Goal: Information Seeking & Learning: Learn about a topic

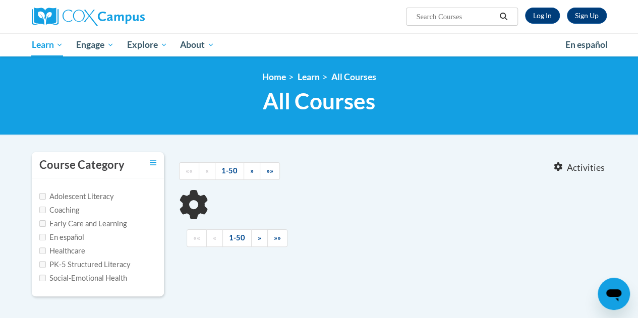
type input "read aloud"
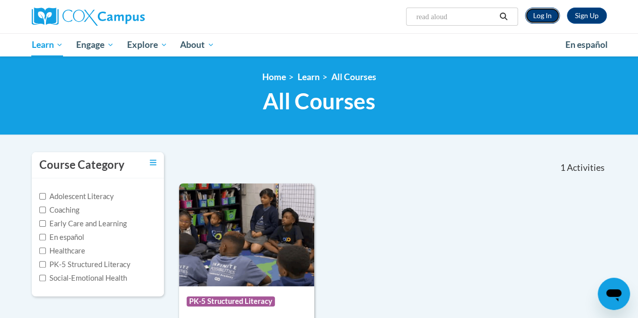
click at [543, 16] on link "Log In" at bounding box center [542, 16] width 35 height 16
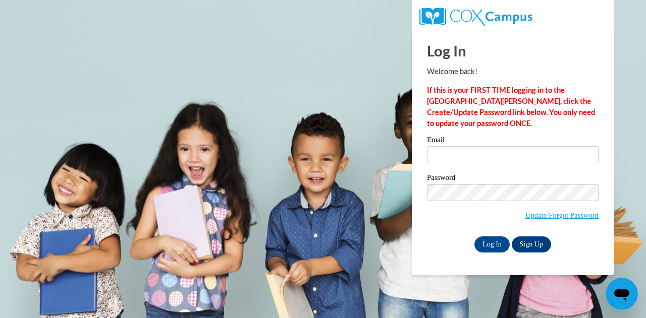
click at [451, 142] on label "Email" at bounding box center [512, 141] width 171 height 10
click at [451, 146] on input "Email" at bounding box center [512, 154] width 171 height 17
click at [448, 153] on input "Email" at bounding box center [512, 154] width 171 height 17
type input "cwheat2@daltonstate.edu"
click at [481, 245] on input "Log In" at bounding box center [491, 245] width 35 height 16
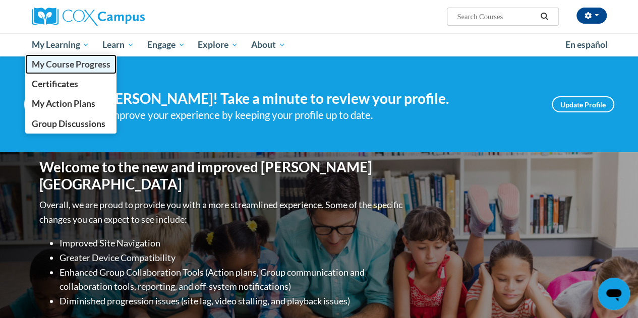
click at [79, 69] on span "My Course Progress" at bounding box center [70, 64] width 79 height 11
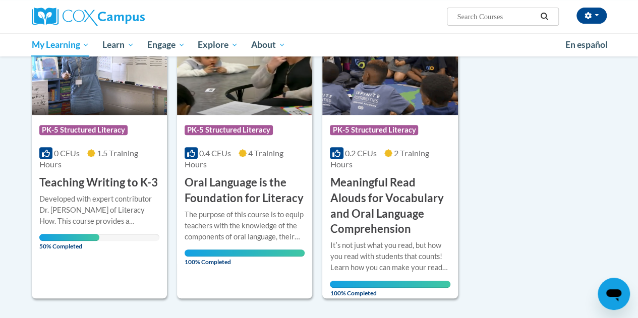
scroll to position [180, 0]
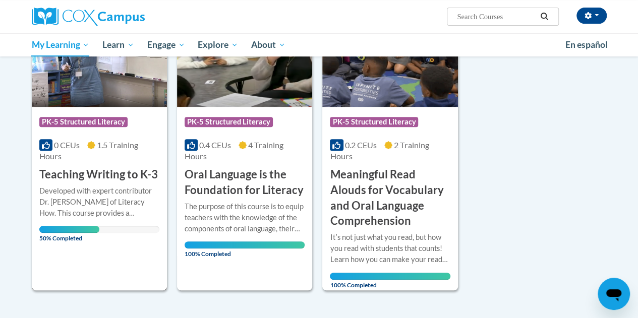
click at [53, 212] on div "Developed with expert contributor Dr. [PERSON_NAME] of Literacy How. This cours…" at bounding box center [99, 202] width 120 height 33
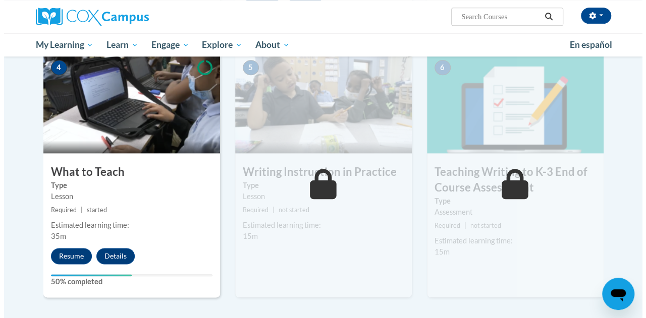
scroll to position [514, 0]
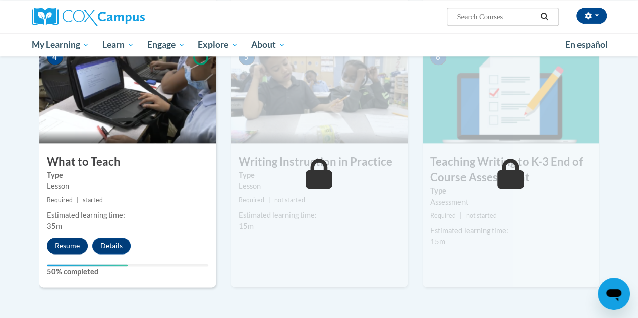
click at [55, 240] on button "Resume" at bounding box center [67, 246] width 41 height 16
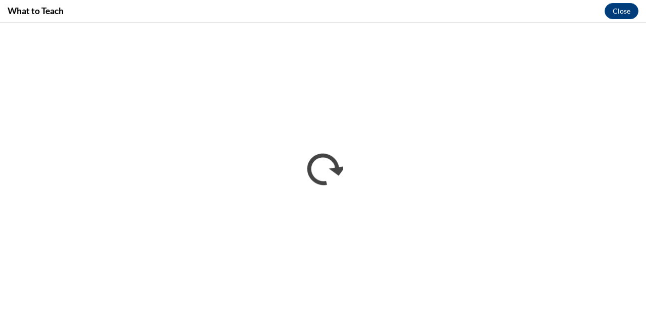
scroll to position [0, 0]
